Goal: Check status: Check status

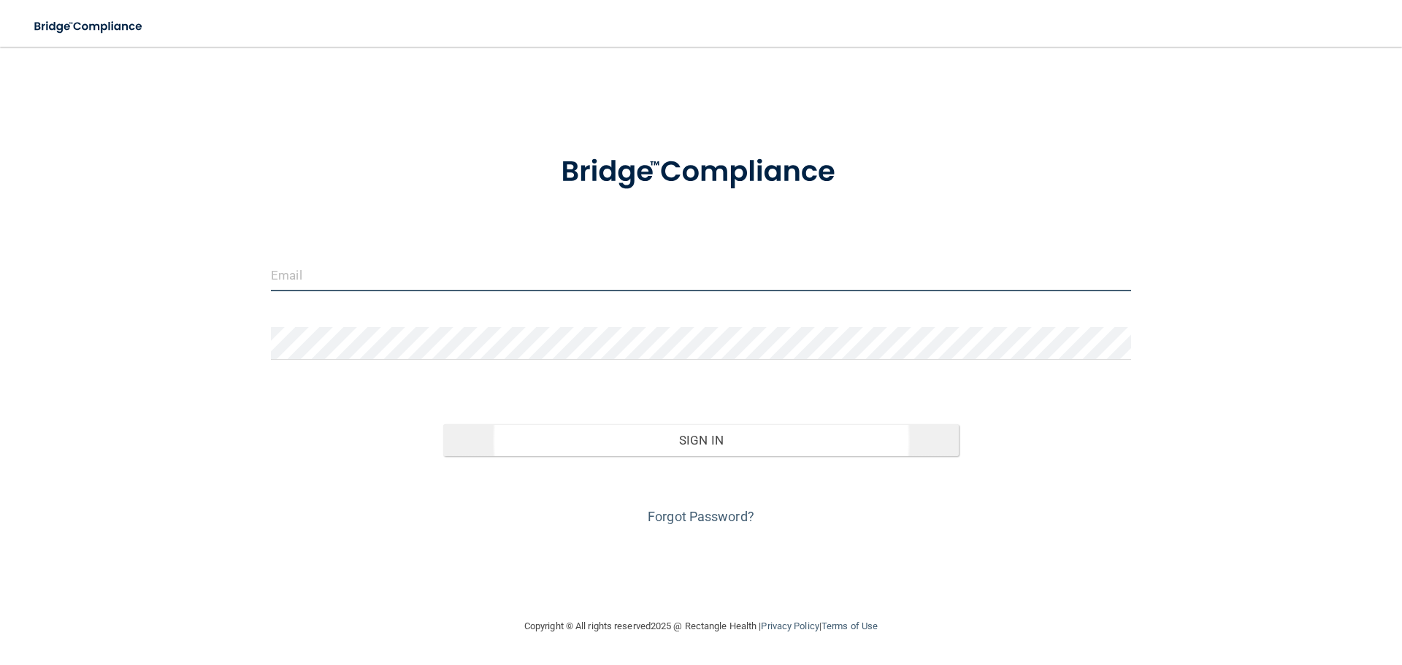
type input "[EMAIL_ADDRESS][DOMAIN_NAME]"
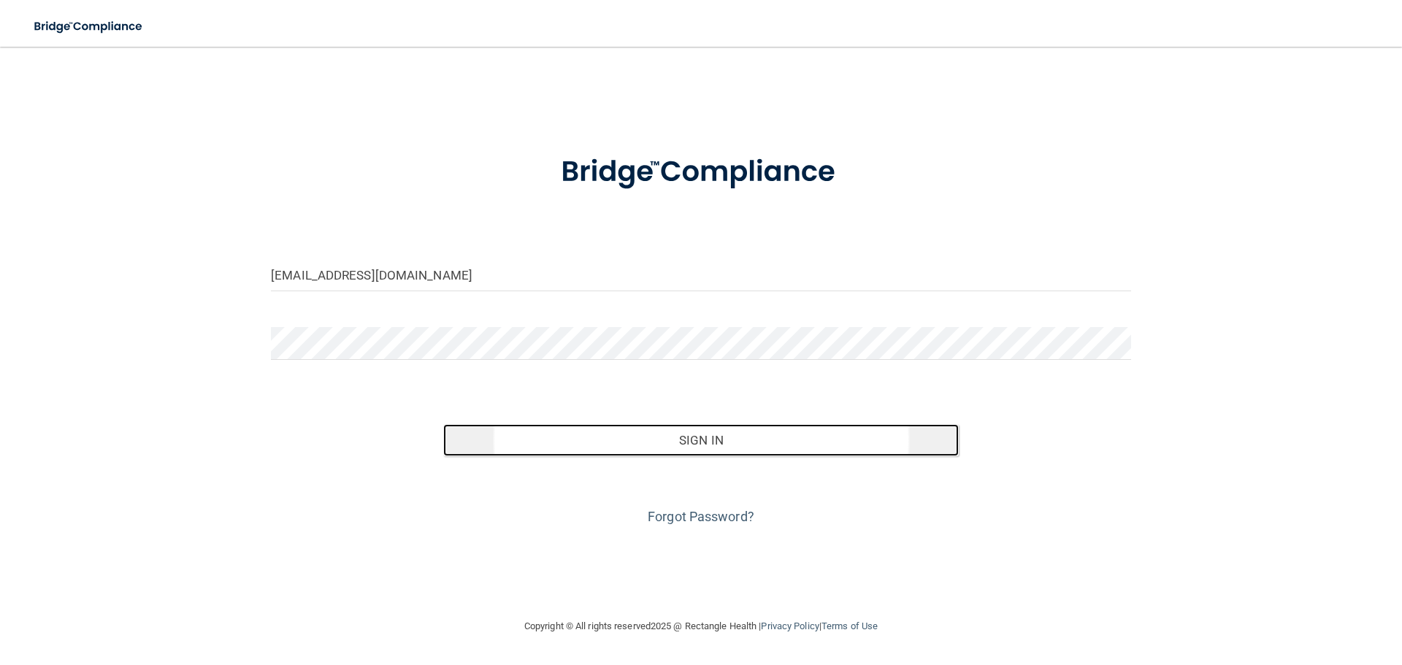
click at [701, 445] on button "Sign In" at bounding box center [701, 440] width 516 height 32
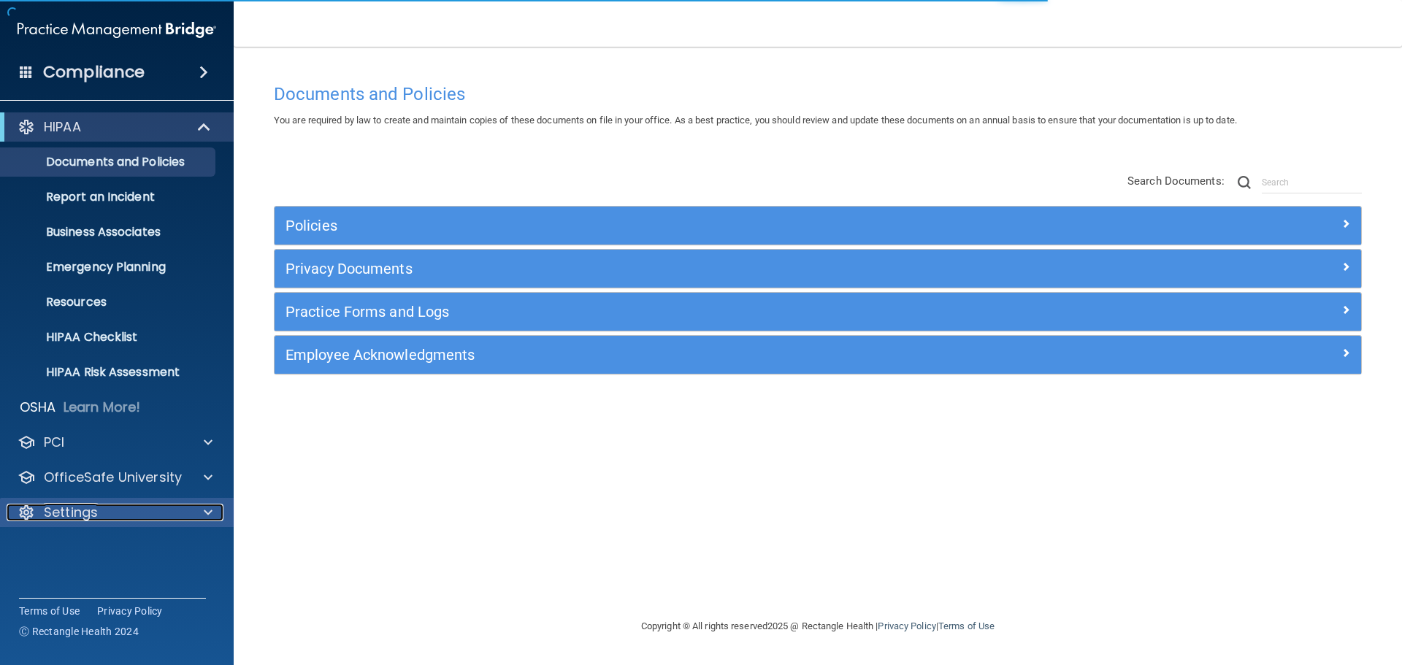
click at [102, 520] on div "Settings" at bounding box center [97, 513] width 181 height 18
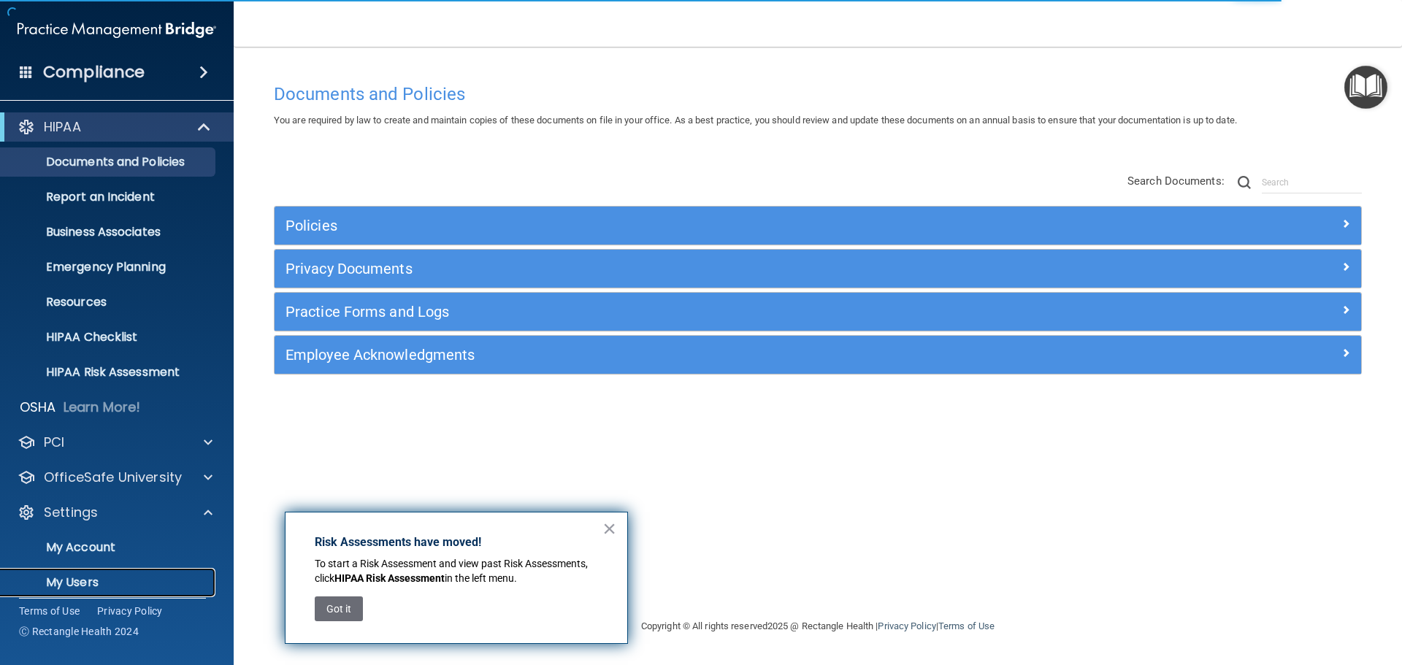
click at [91, 582] on p "My Users" at bounding box center [108, 582] width 199 height 15
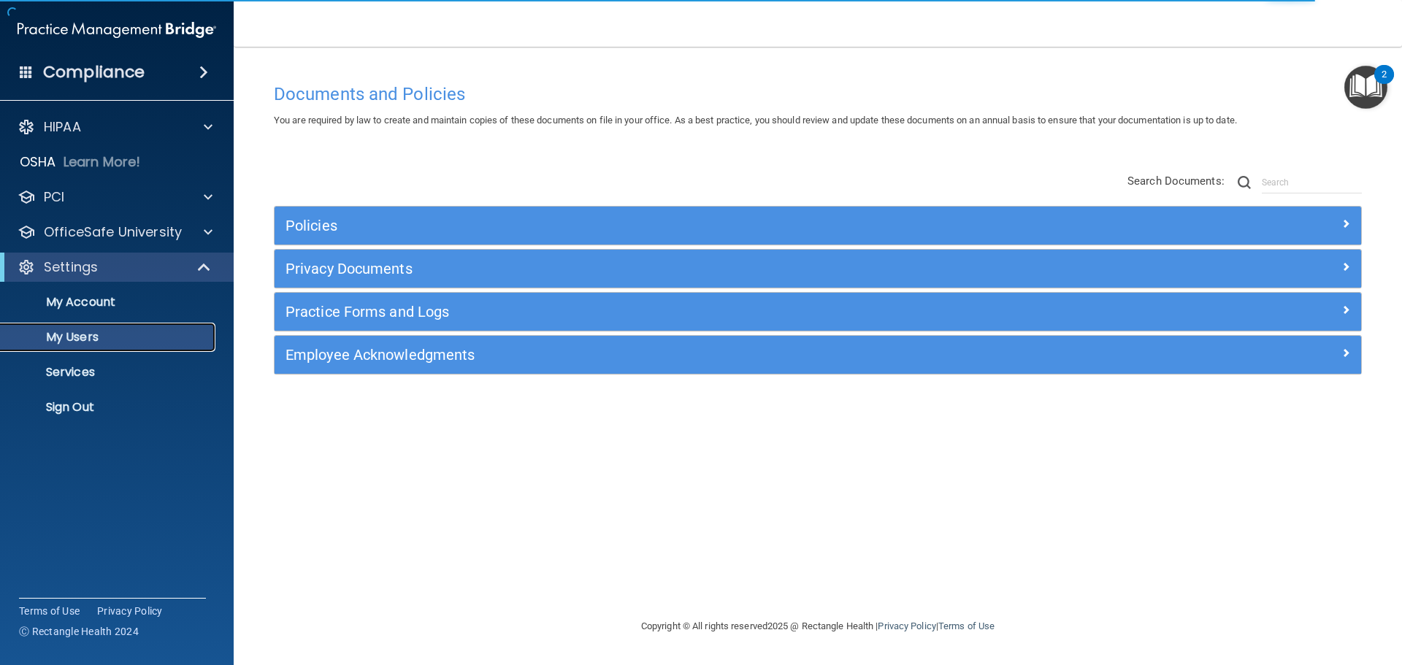
click at [79, 337] on p "My Users" at bounding box center [108, 337] width 199 height 15
select select "20"
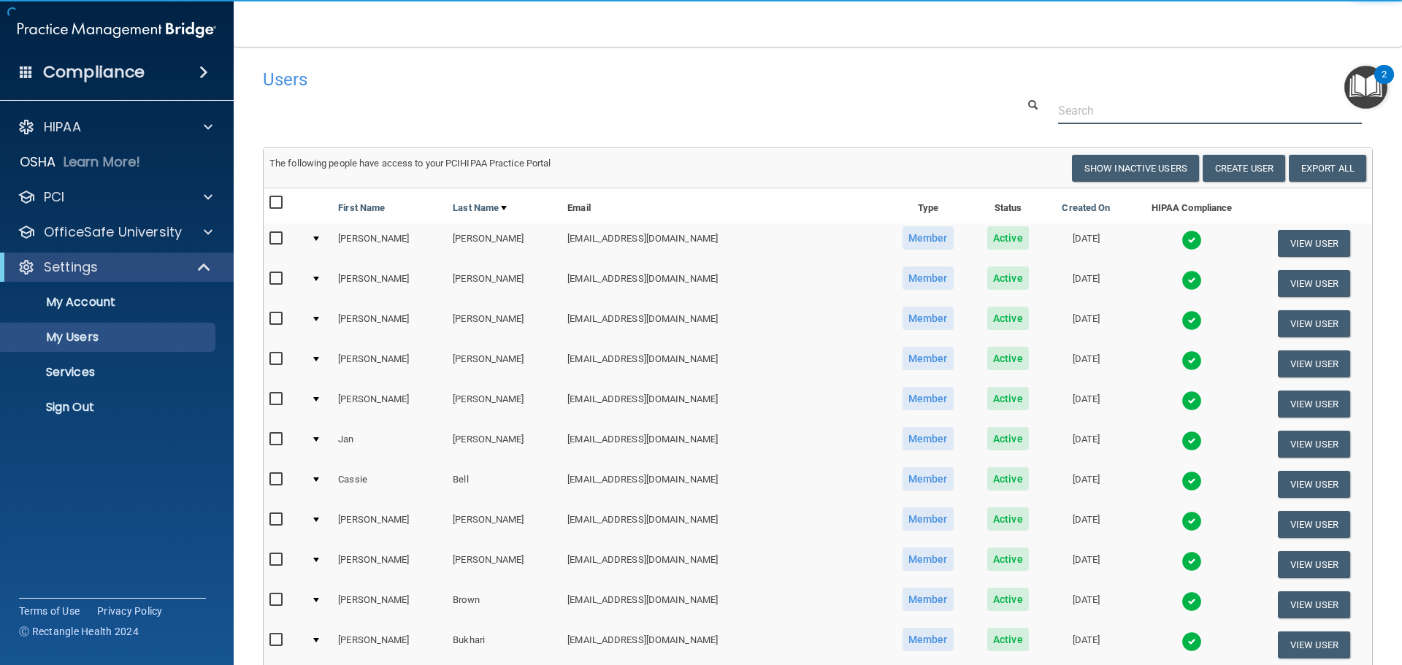
click at [1099, 111] on input "text" at bounding box center [1210, 110] width 304 height 27
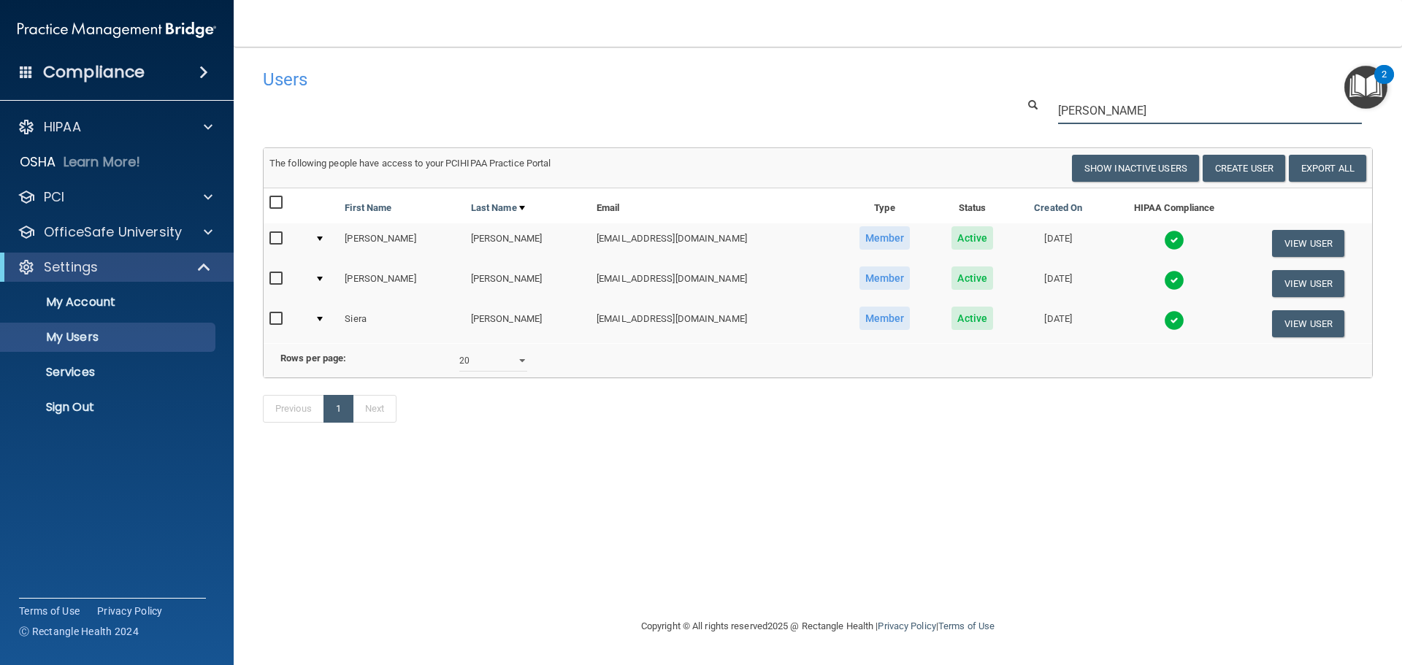
type input "[PERSON_NAME]"
click at [1164, 321] on img at bounding box center [1174, 320] width 20 height 20
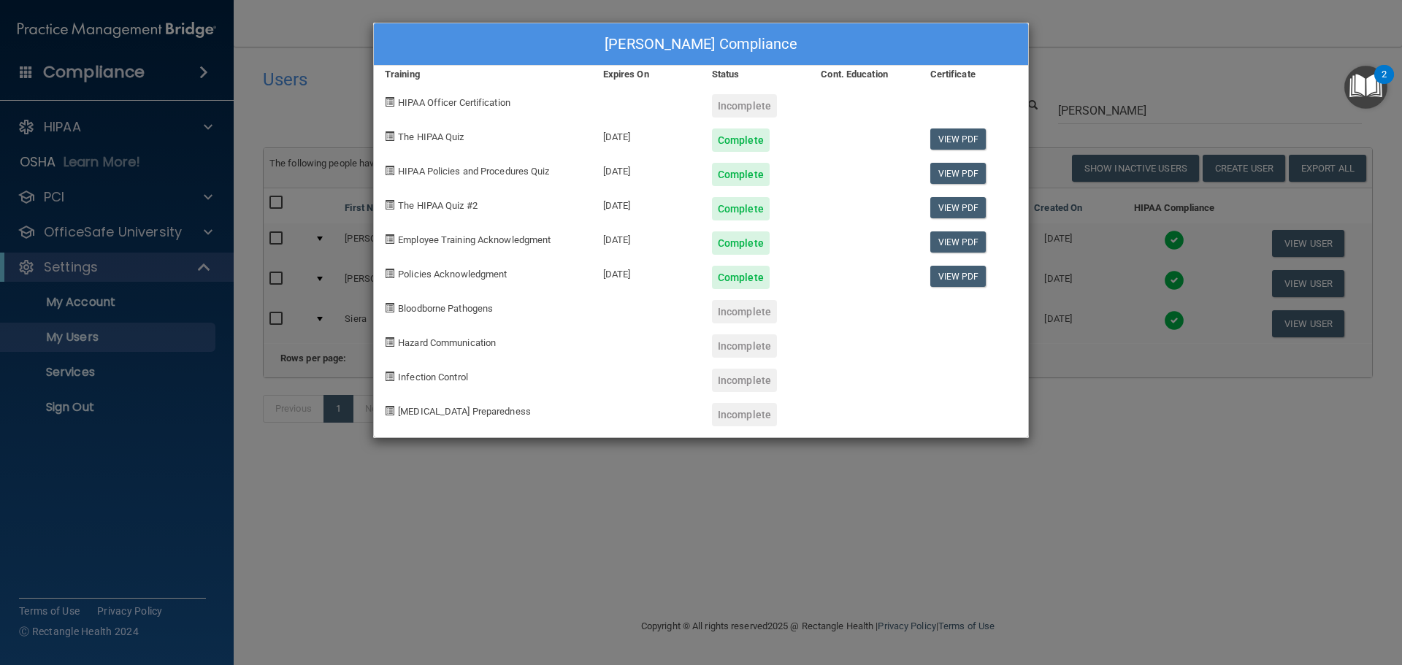
click at [1119, 5] on div "[PERSON_NAME] Compliance Training Expires On Status Cont. Education Certificate…" at bounding box center [701, 332] width 1402 height 665
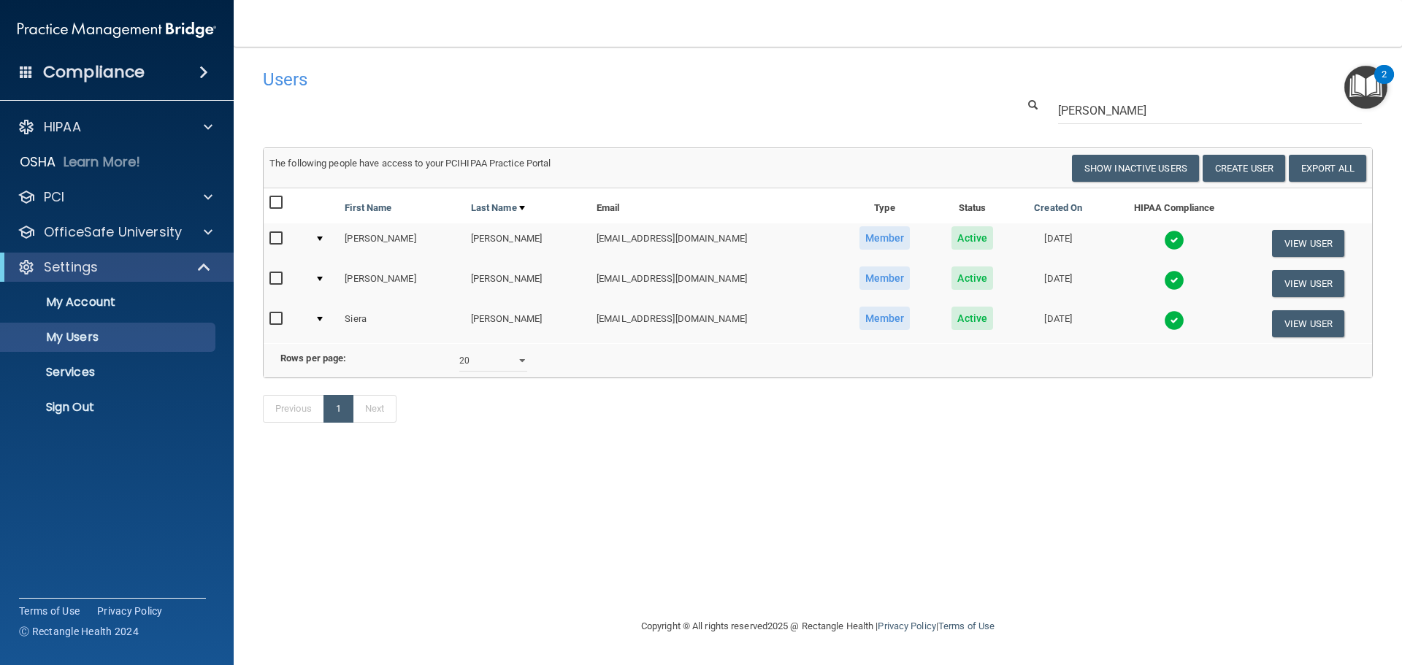
click at [1164, 235] on img at bounding box center [1174, 240] width 20 height 20
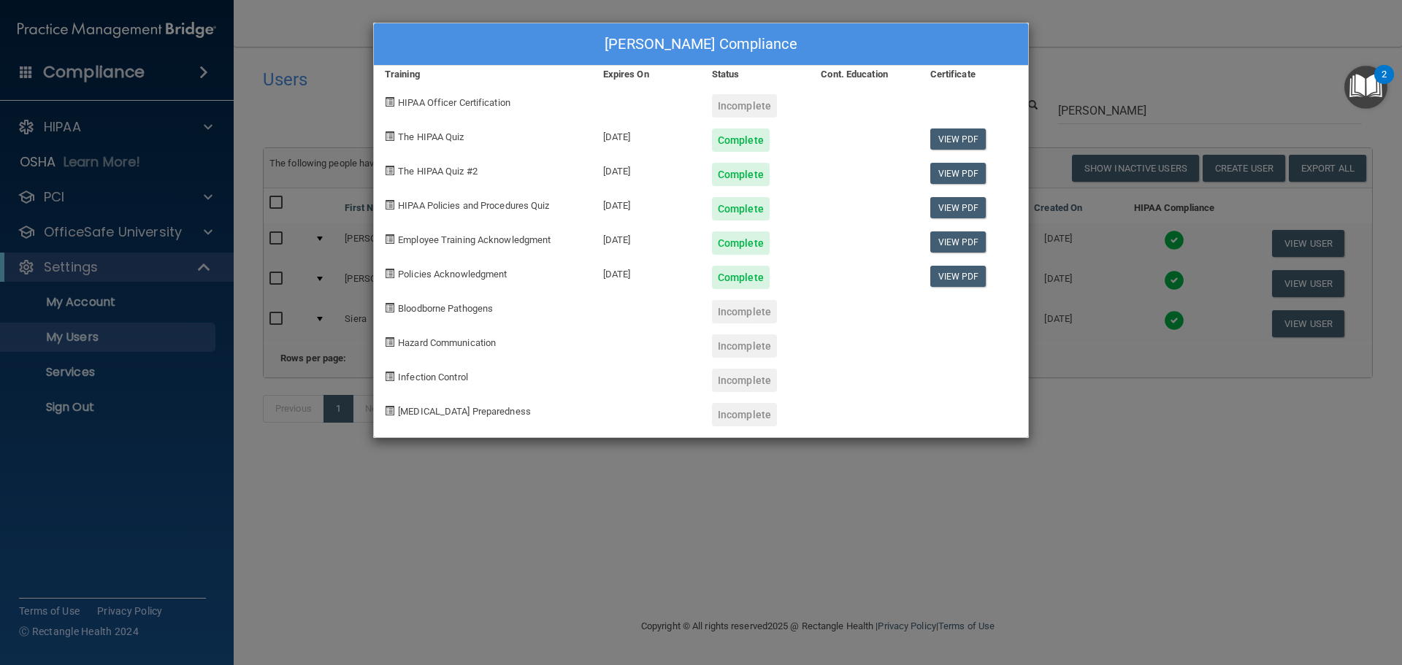
click at [1181, 33] on div "[PERSON_NAME] Compliance Training Expires On Status Cont. Education Certificate…" at bounding box center [701, 332] width 1402 height 665
